Goal: Book appointment/travel/reservation

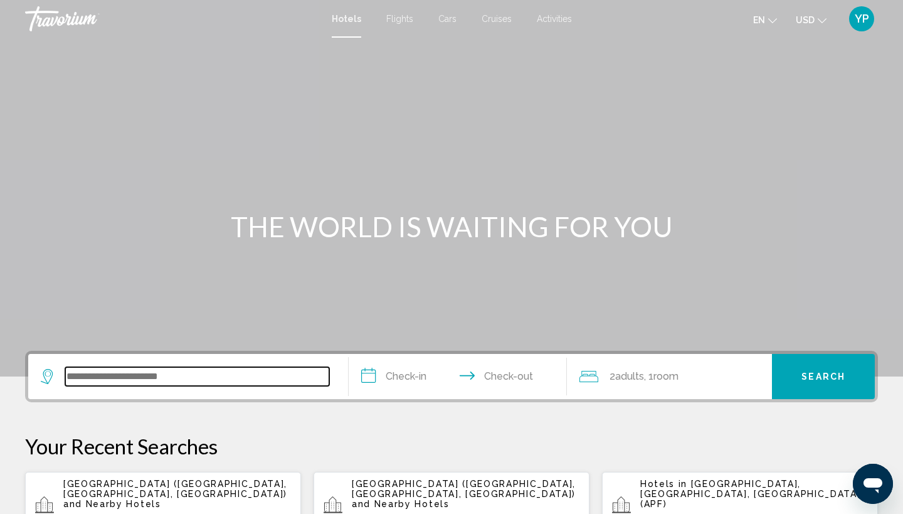
click at [157, 378] on input "Search widget" at bounding box center [197, 376] width 264 height 19
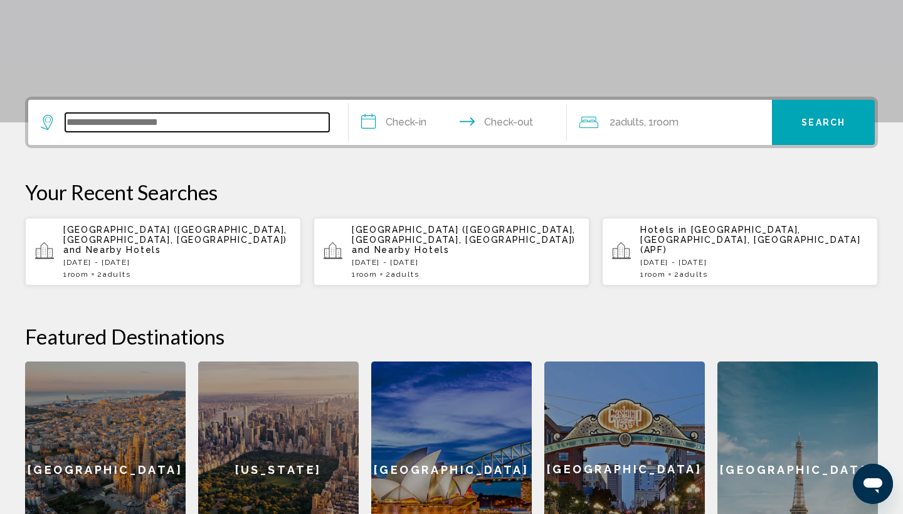
scroll to position [310, 0]
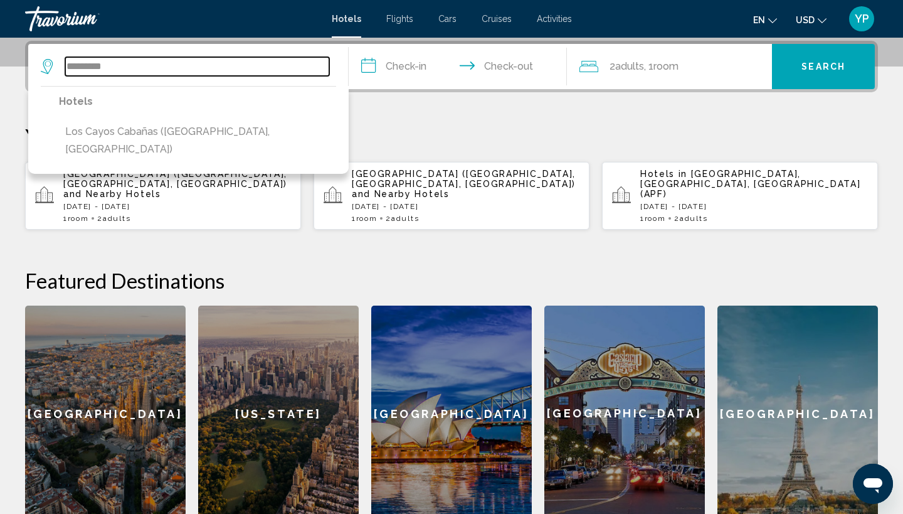
click at [256, 66] on input "*********" at bounding box center [197, 66] width 264 height 19
type input "*"
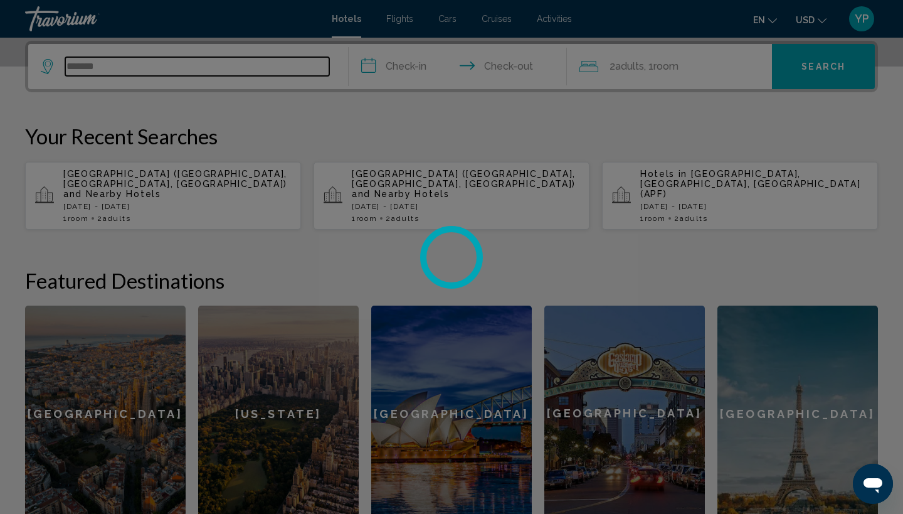
type input "********"
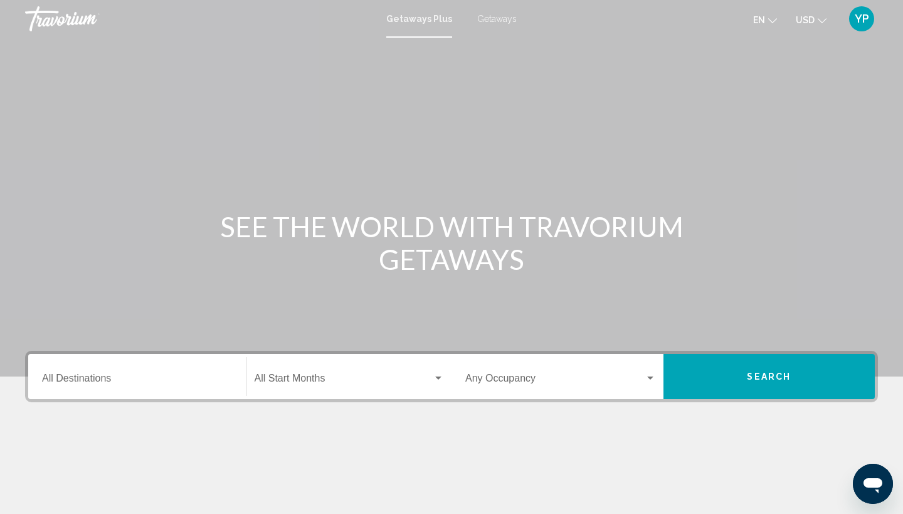
click at [108, 376] on input "Destination All Destinations" at bounding box center [137, 380] width 191 height 11
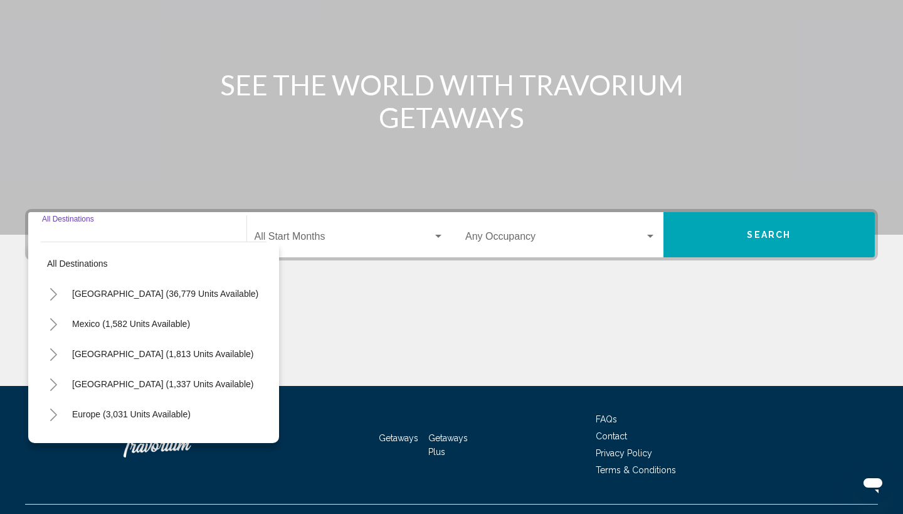
scroll to position [167, 0]
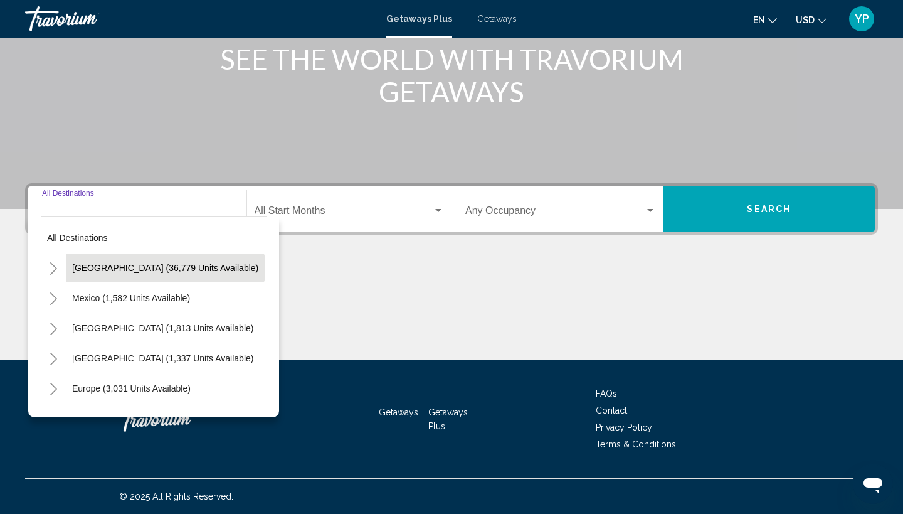
click at [111, 269] on span "[GEOGRAPHIC_DATA] (36,779 units available)" at bounding box center [165, 268] width 186 height 10
type input "**********"
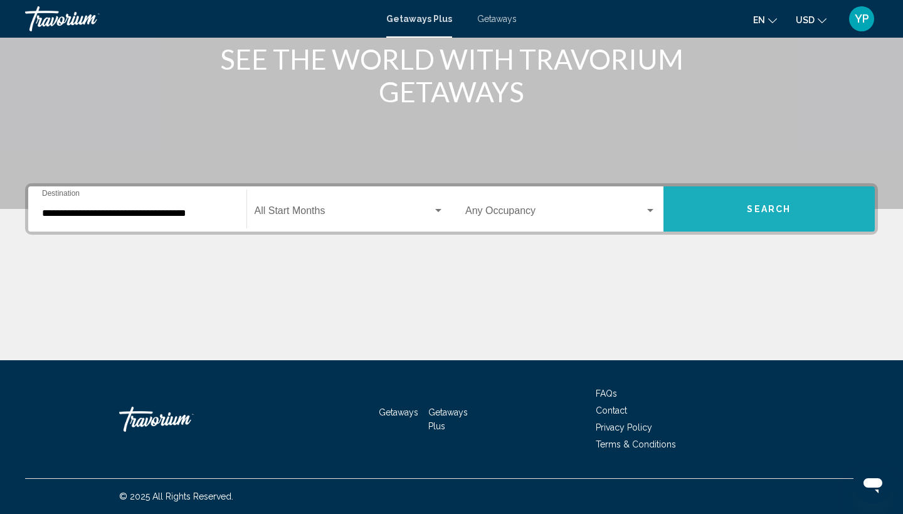
click at [711, 206] on button "Search" at bounding box center [770, 208] width 212 height 45
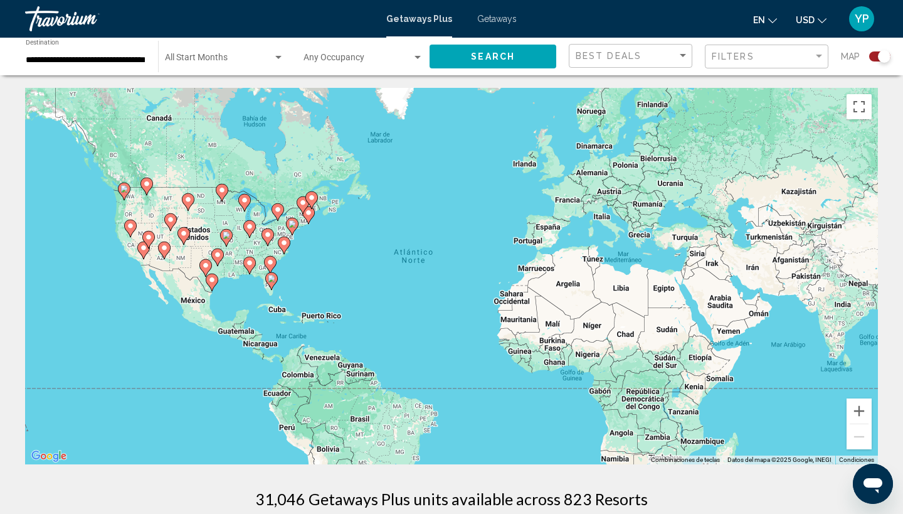
click at [274, 280] on image "Main content" at bounding box center [272, 279] width 8 height 8
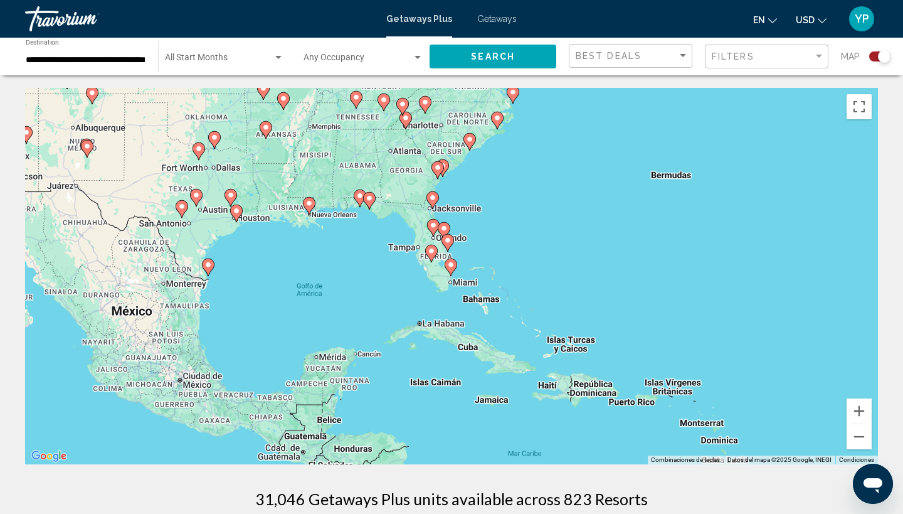
click at [451, 272] on icon "Main content" at bounding box center [450, 267] width 11 height 16
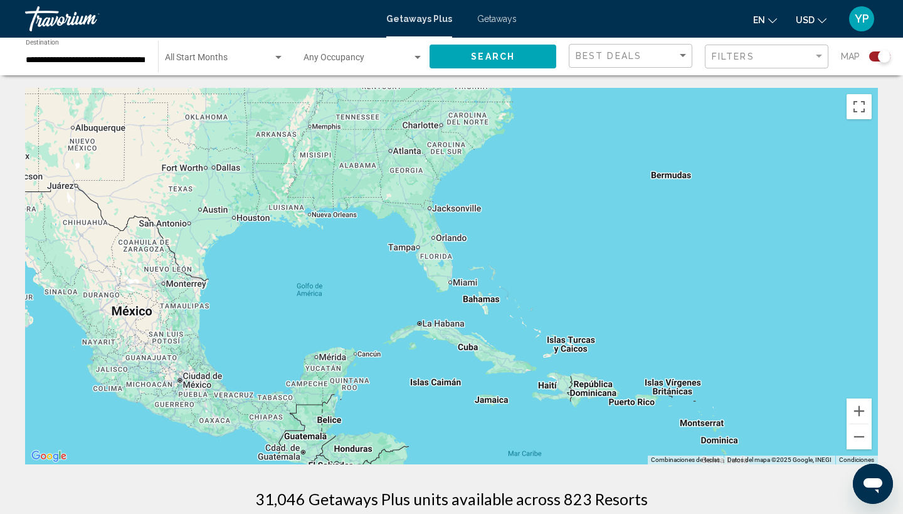
type input "**********"
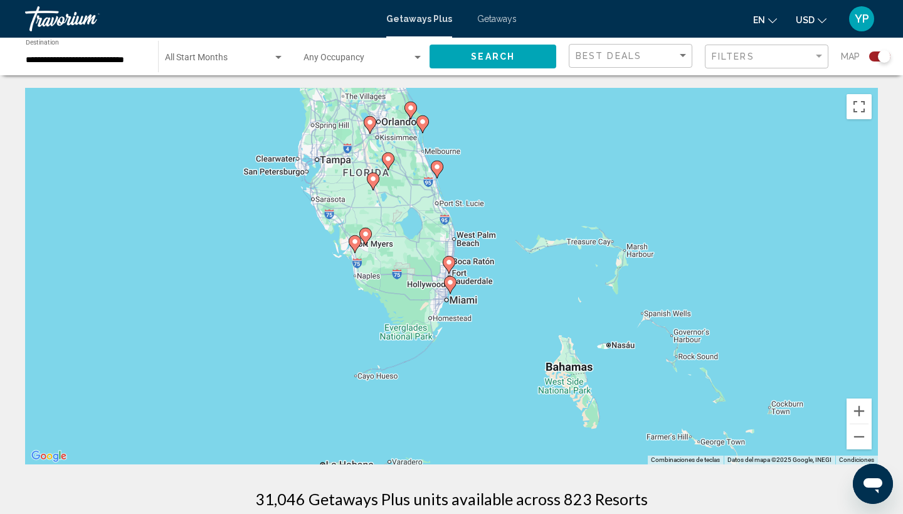
click at [428, 356] on div "Para navegar, presiona las teclas de flecha. Para activar la función de arrastr…" at bounding box center [451, 276] width 853 height 376
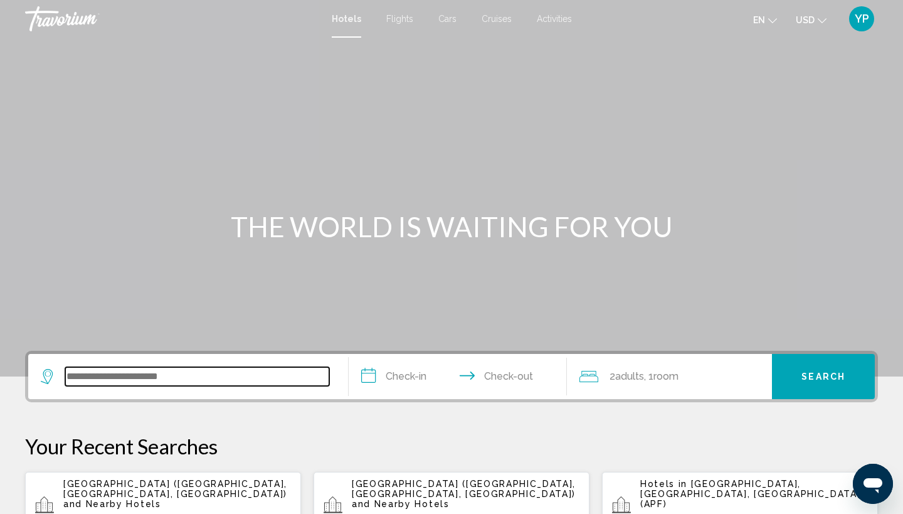
click at [162, 375] on input "Search widget" at bounding box center [197, 376] width 264 height 19
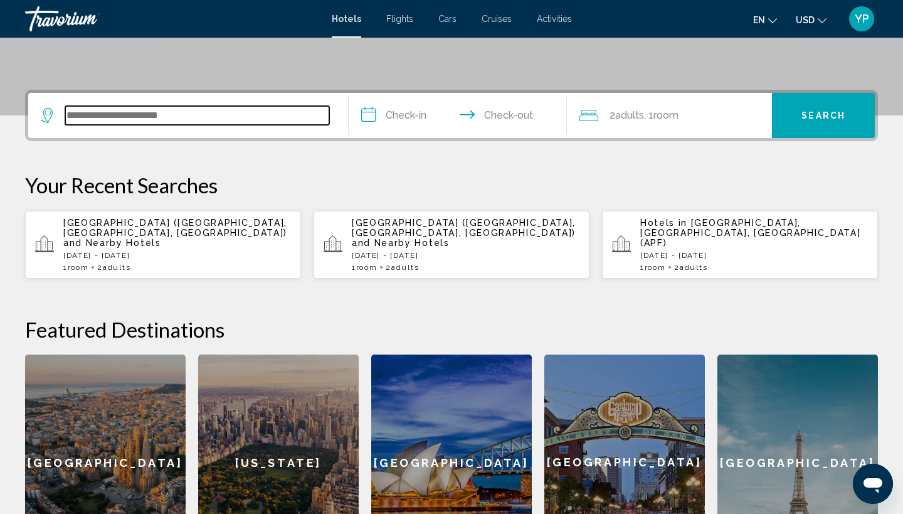
scroll to position [310, 0]
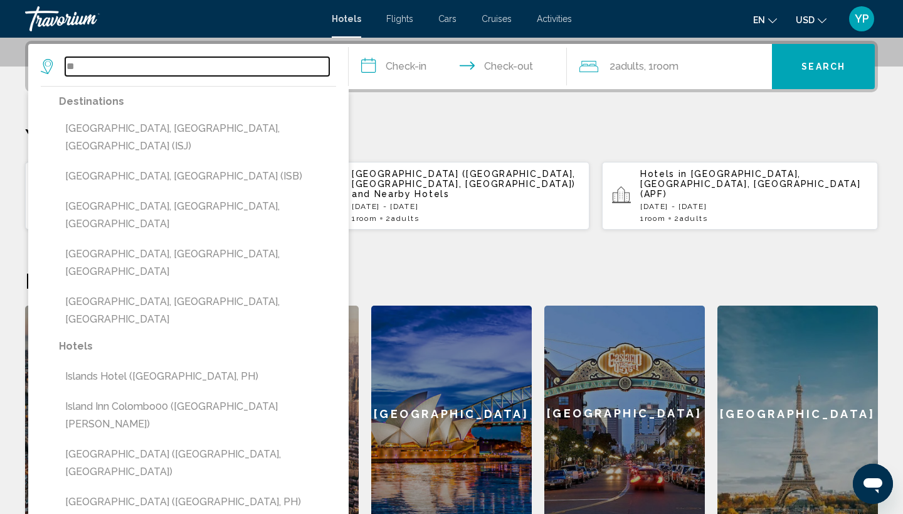
type input "*"
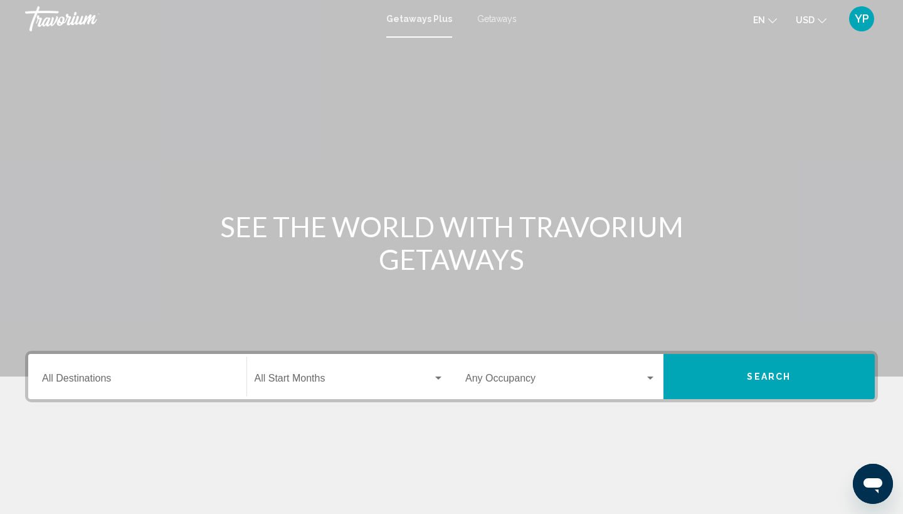
click at [77, 375] on input "Destination All Destinations" at bounding box center [137, 380] width 191 height 11
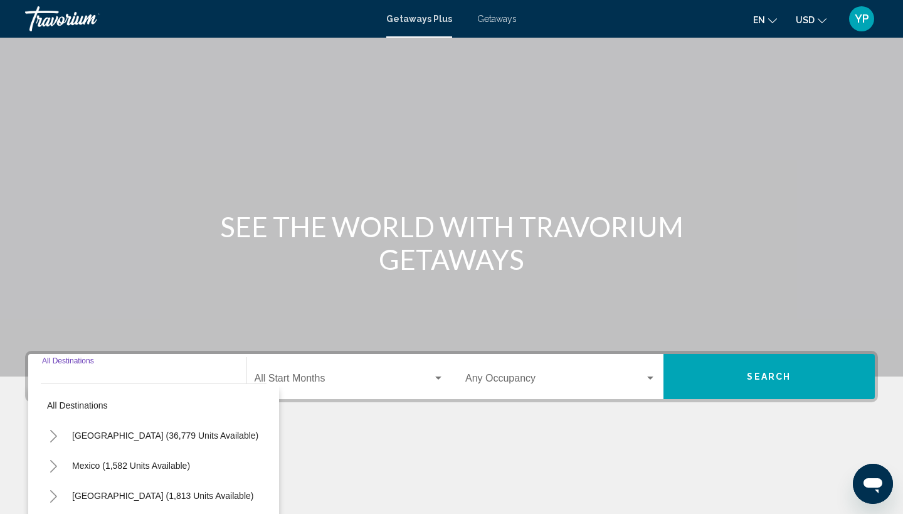
scroll to position [167, 0]
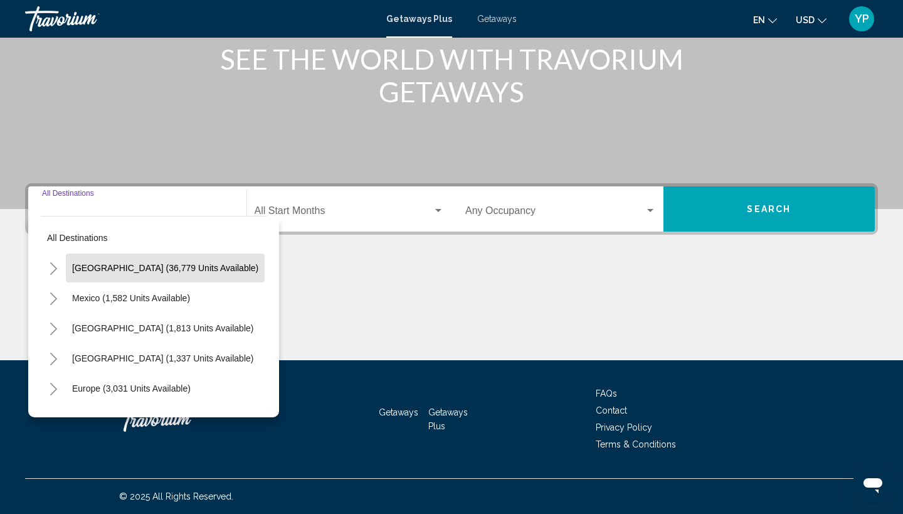
click at [125, 267] on span "[GEOGRAPHIC_DATA] (36,779 units available)" at bounding box center [165, 268] width 186 height 10
type input "**********"
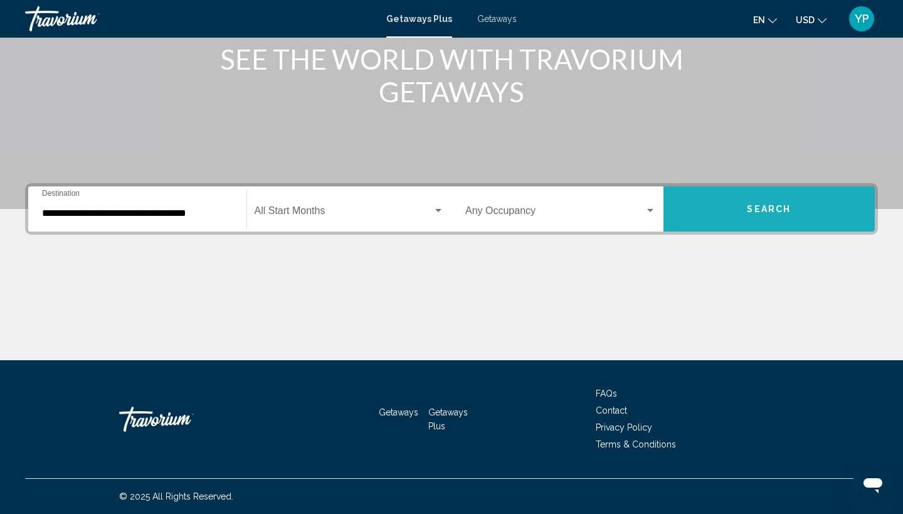
click at [749, 206] on span "Search" at bounding box center [769, 210] width 44 height 10
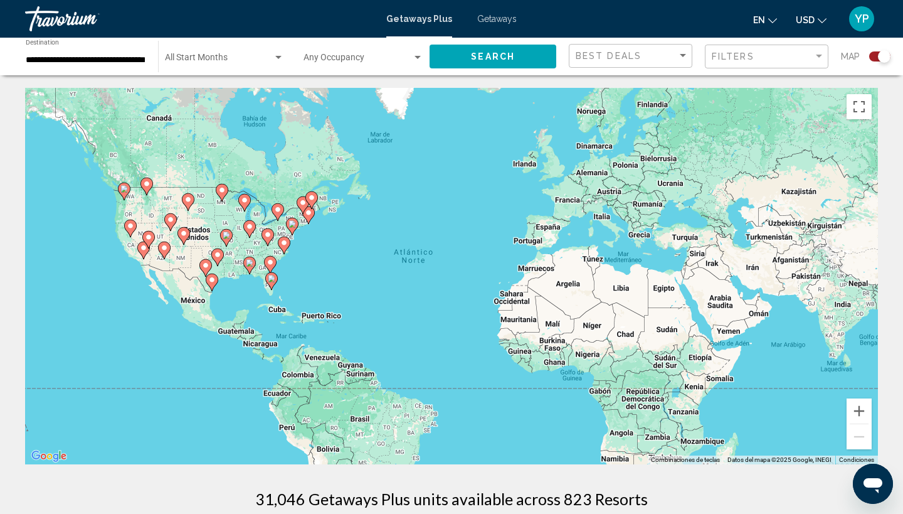
click at [270, 281] on image "Main content" at bounding box center [272, 279] width 8 height 8
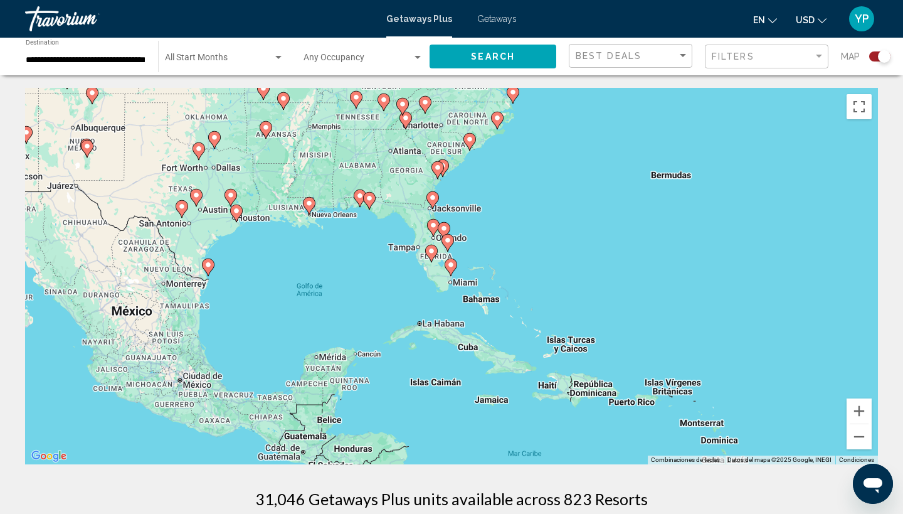
click at [452, 262] on image "Main content" at bounding box center [451, 265] width 8 height 8
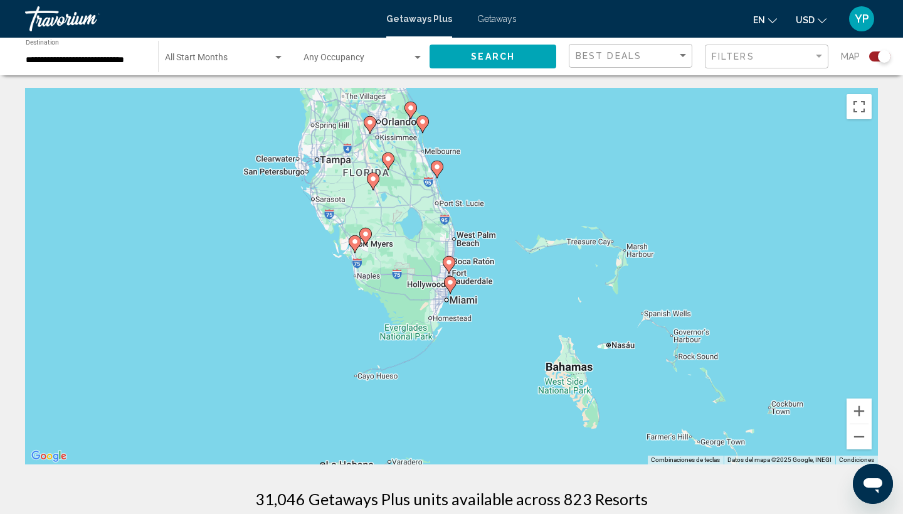
click at [452, 286] on icon "Main content" at bounding box center [450, 285] width 11 height 16
type input "**********"
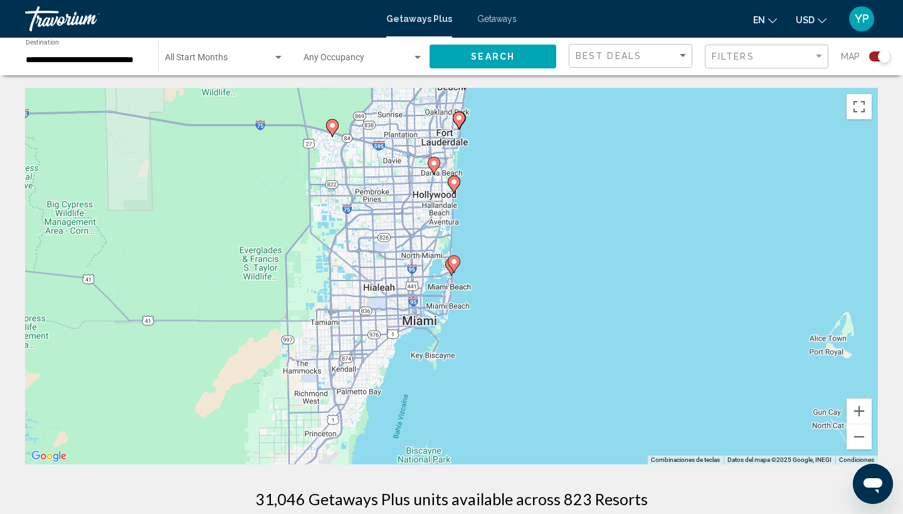
click at [457, 259] on image "Main content" at bounding box center [454, 262] width 8 height 8
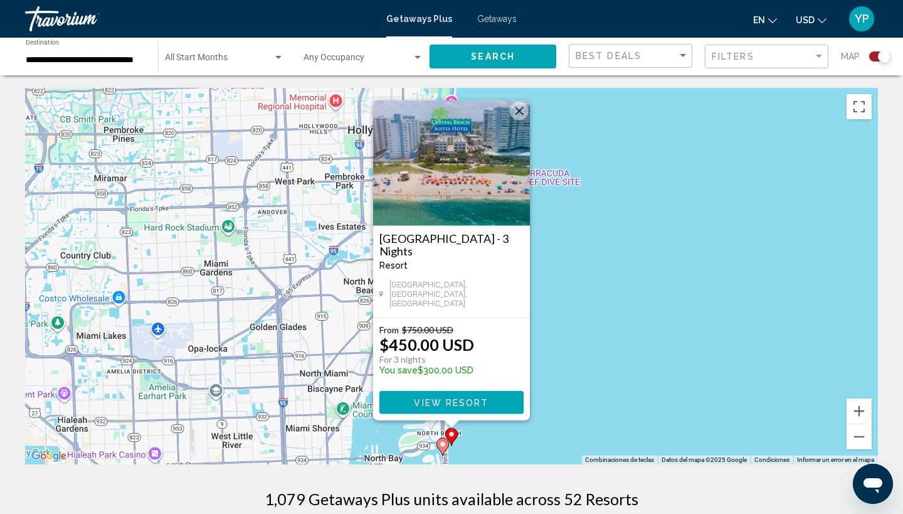
click at [445, 449] on icon "Main content" at bounding box center [442, 447] width 11 height 16
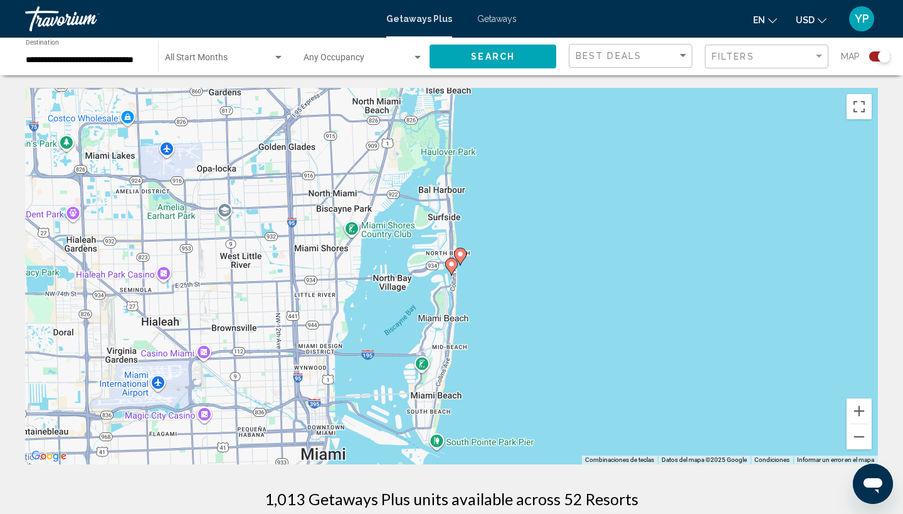
click at [454, 266] on image "Main content" at bounding box center [452, 264] width 8 height 8
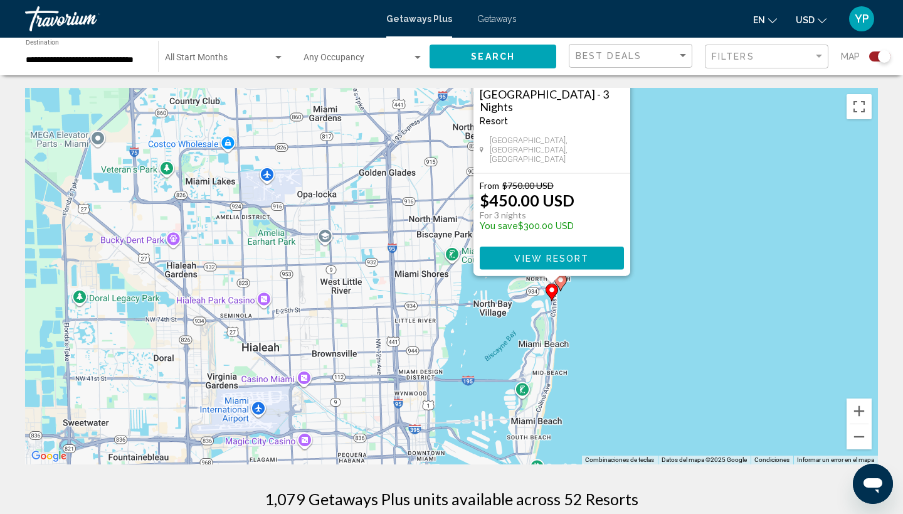
drag, startPoint x: 491, startPoint y: 437, endPoint x: 628, endPoint y: 284, distance: 204.8
click at [628, 284] on div "Para activar la función de arrastrar con el teclado, presiona Alt + Intro. Una …" at bounding box center [451, 276] width 853 height 376
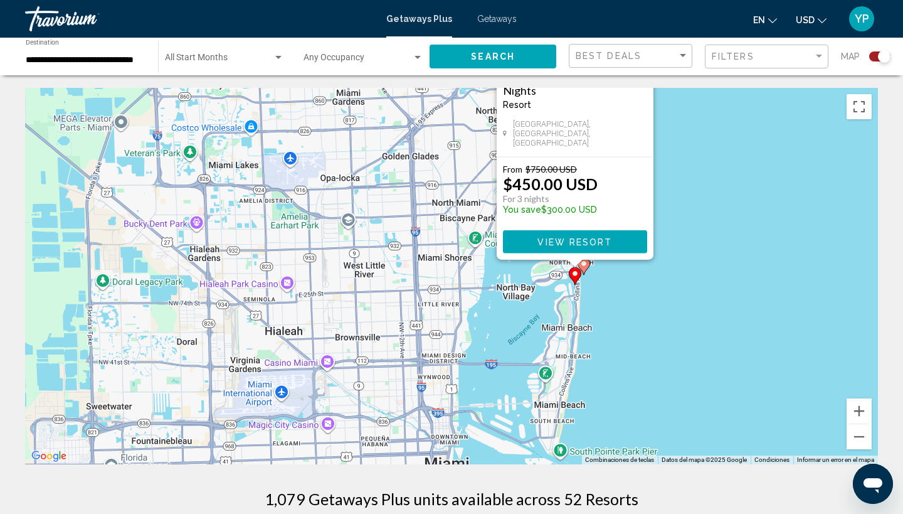
drag, startPoint x: 634, startPoint y: 319, endPoint x: 612, endPoint y: 304, distance: 27.0
click at [612, 304] on div "Para activar la función de arrastrar con el teclado, presiona Alt + Intro. Una …" at bounding box center [451, 276] width 853 height 376
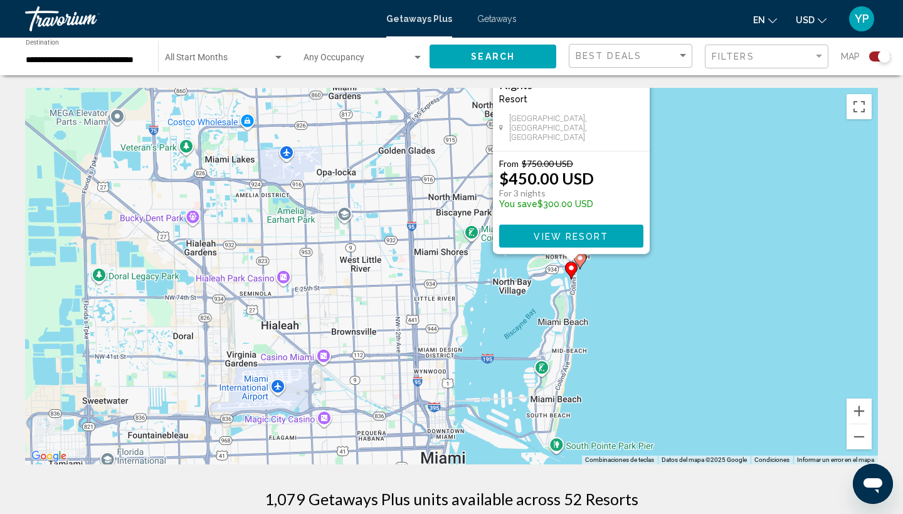
click at [593, 277] on div "Para activar la función de arrastrar con el teclado, presiona Alt + Intro. Una …" at bounding box center [451, 276] width 853 height 376
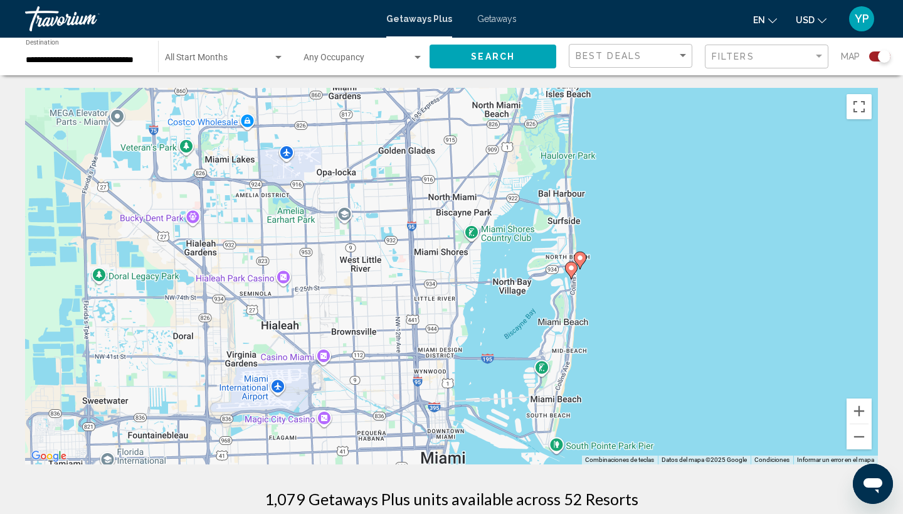
click at [580, 258] on image "Main content" at bounding box center [581, 258] width 8 height 8
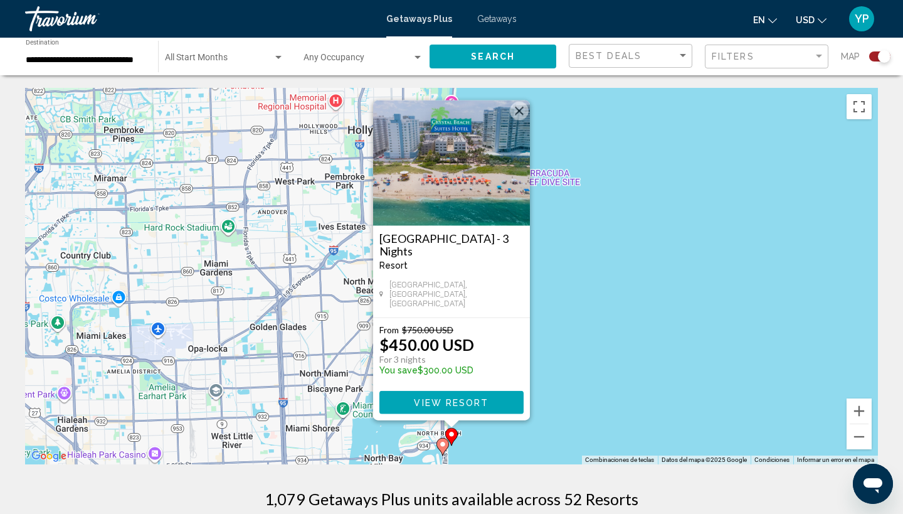
click at [486, 397] on span "View Resort" at bounding box center [451, 402] width 75 height 10
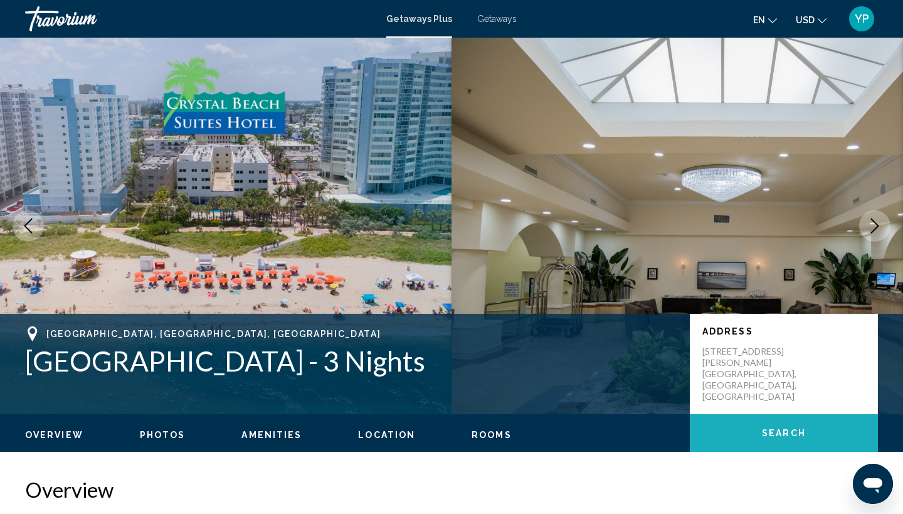
click at [762, 422] on button "Search" at bounding box center [784, 433] width 188 height 38
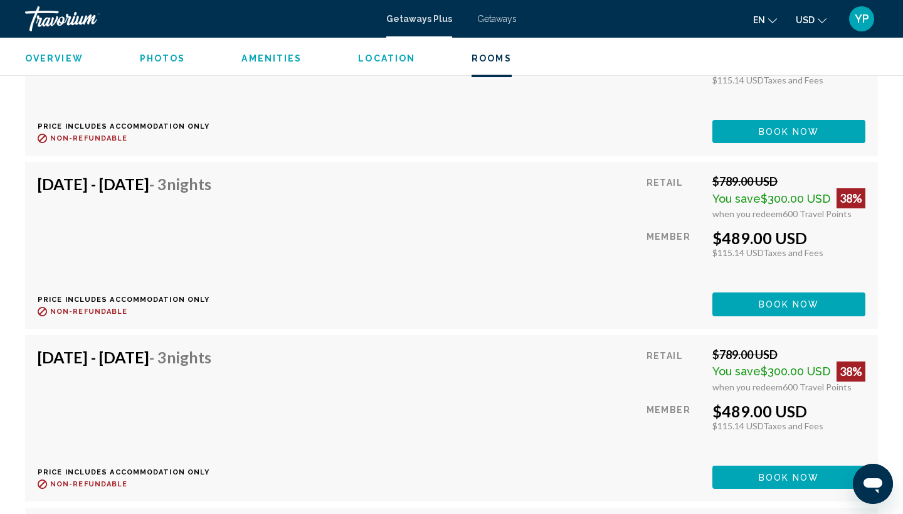
scroll to position [2598, 0]
